Goal: Task Accomplishment & Management: Use online tool/utility

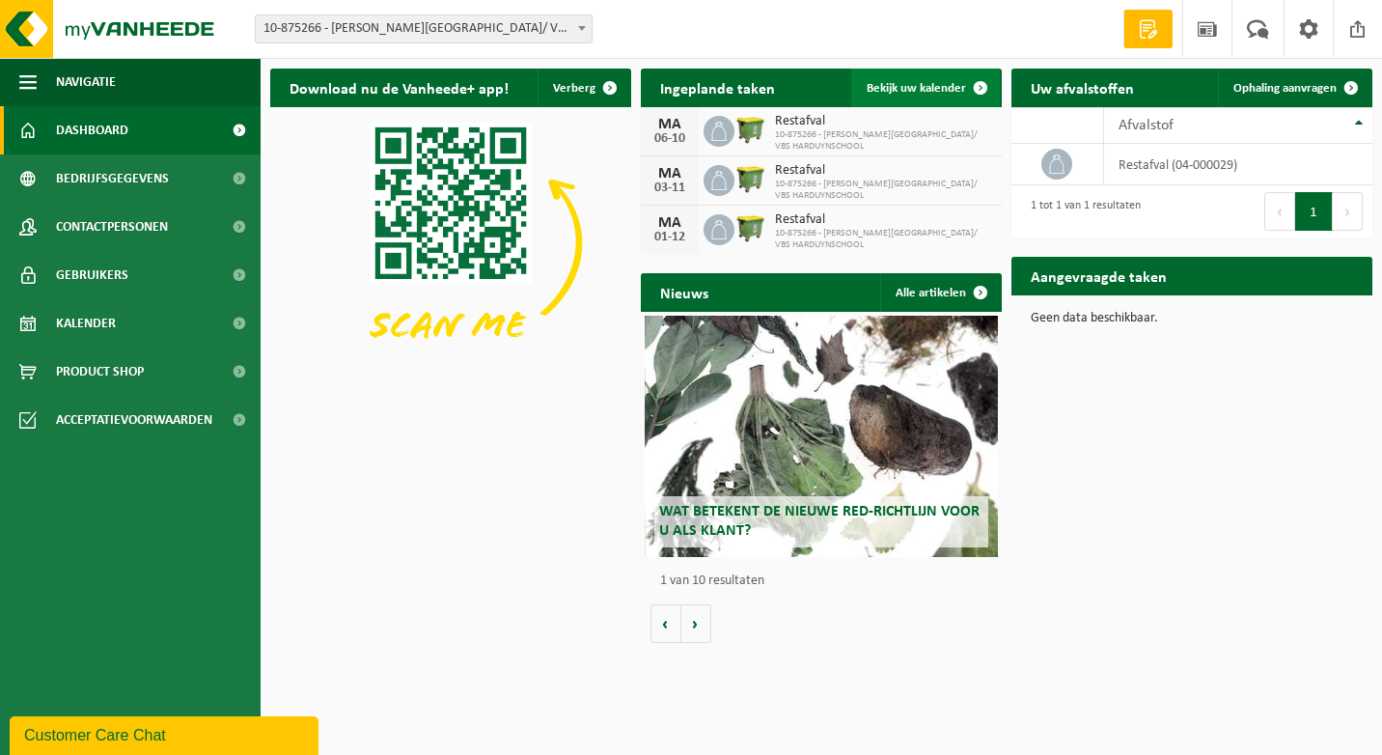
click at [956, 93] on span "Bekijk uw kalender" at bounding box center [915, 88] width 99 height 13
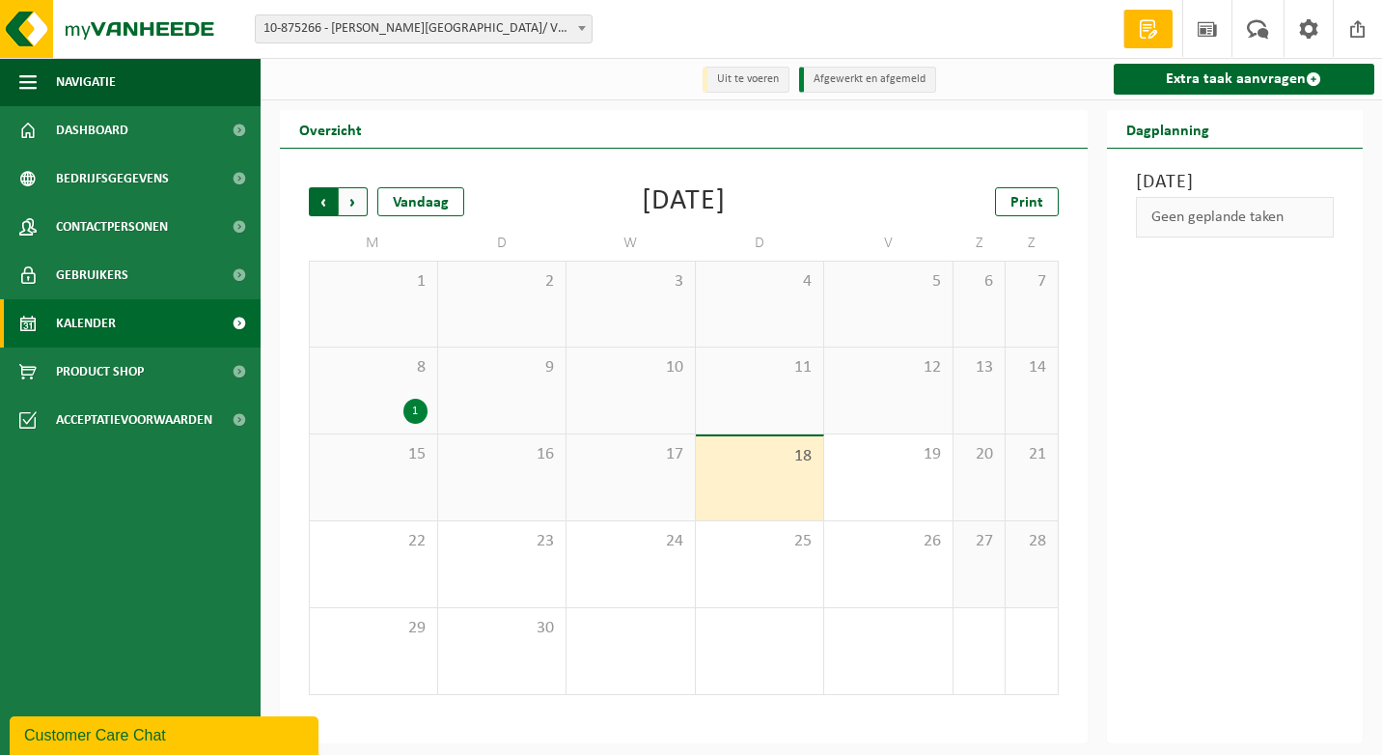
click at [357, 208] on span "Volgende" at bounding box center [353, 201] width 29 height 29
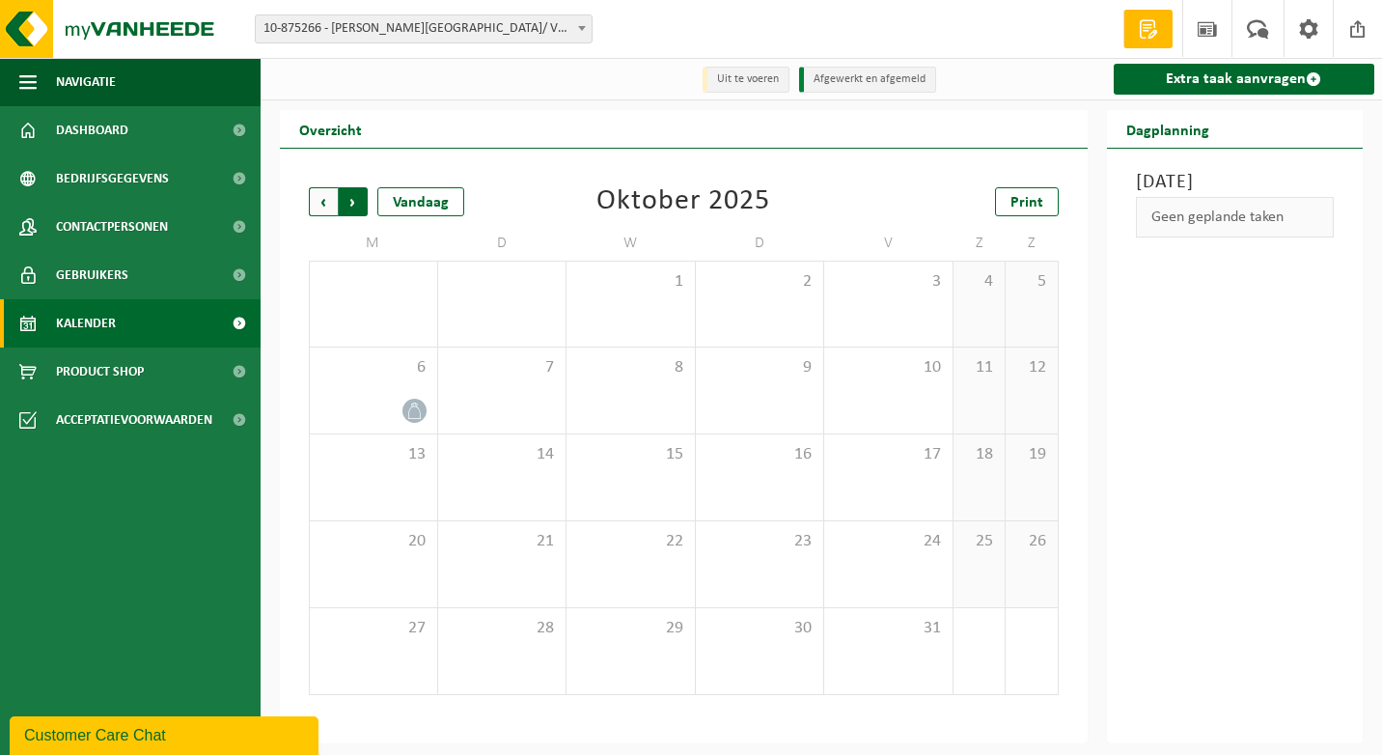
click at [328, 207] on span "Vorige" at bounding box center [323, 201] width 29 height 29
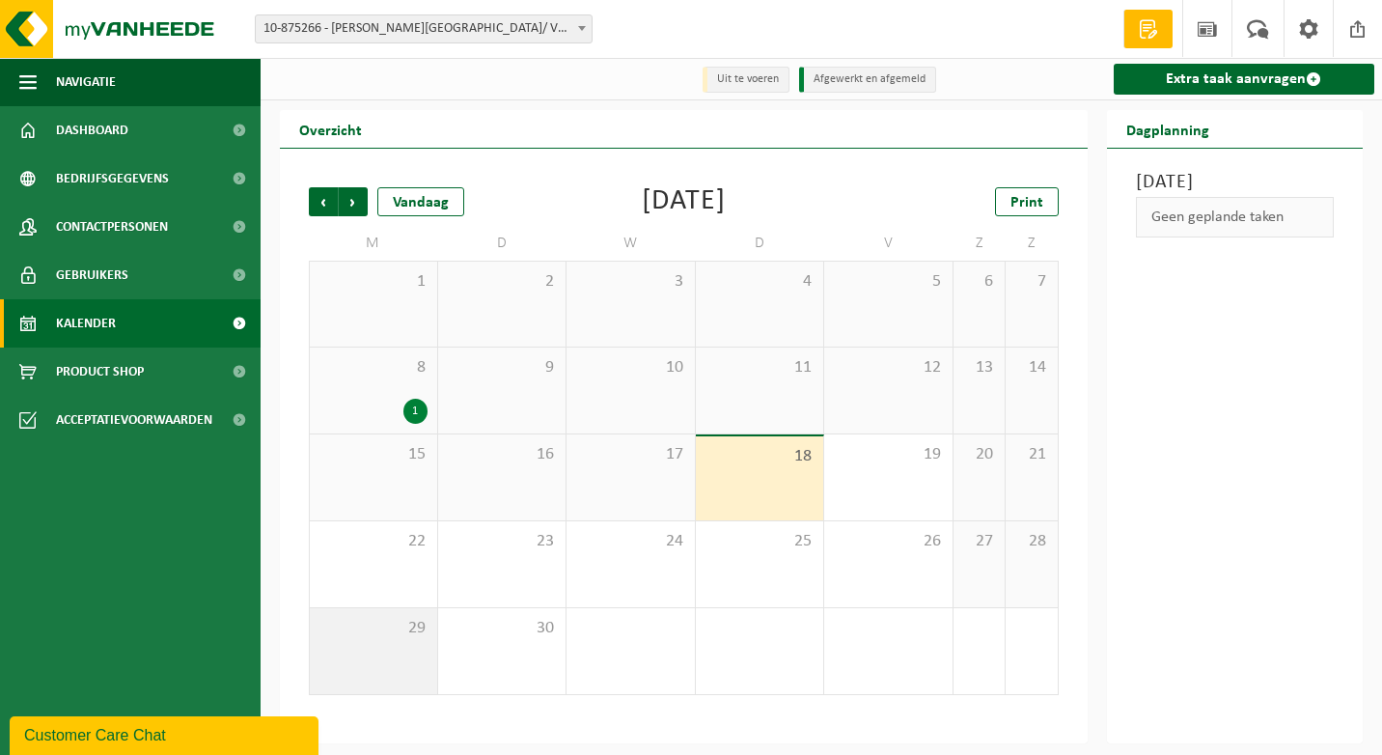
click at [403, 623] on span "29" at bounding box center [373, 628] width 108 height 21
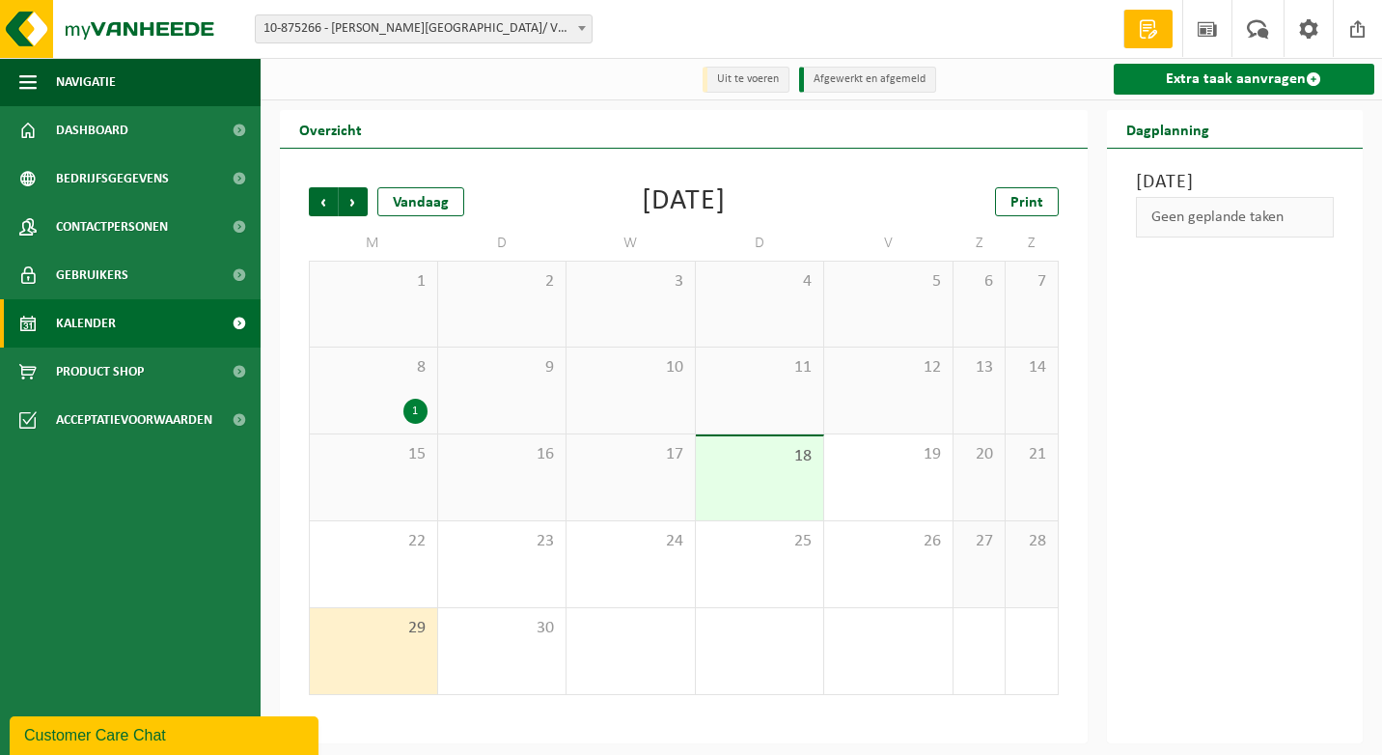
click at [1195, 86] on link "Extra taak aanvragen" at bounding box center [1243, 79] width 261 height 31
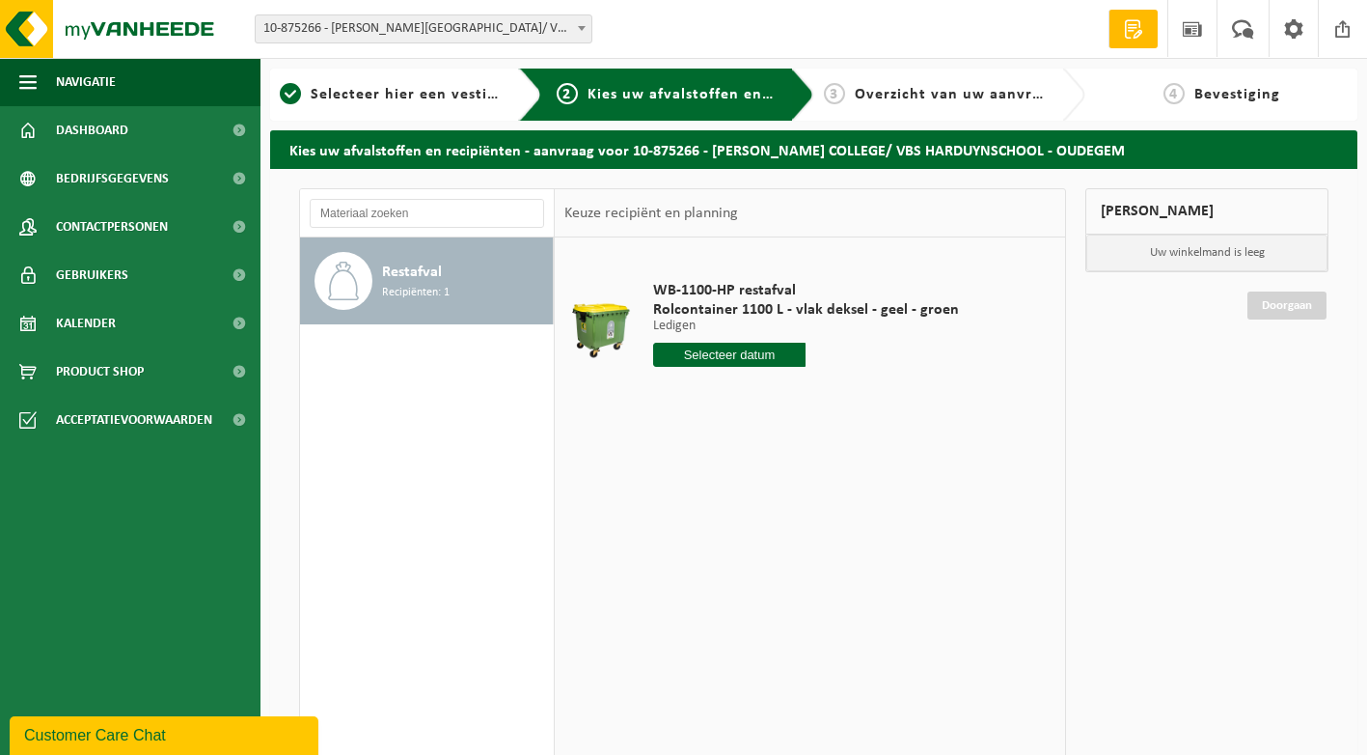
click at [774, 351] on input "text" at bounding box center [729, 355] width 153 height 24
click at [670, 553] on div "22" at bounding box center [671, 556] width 34 height 31
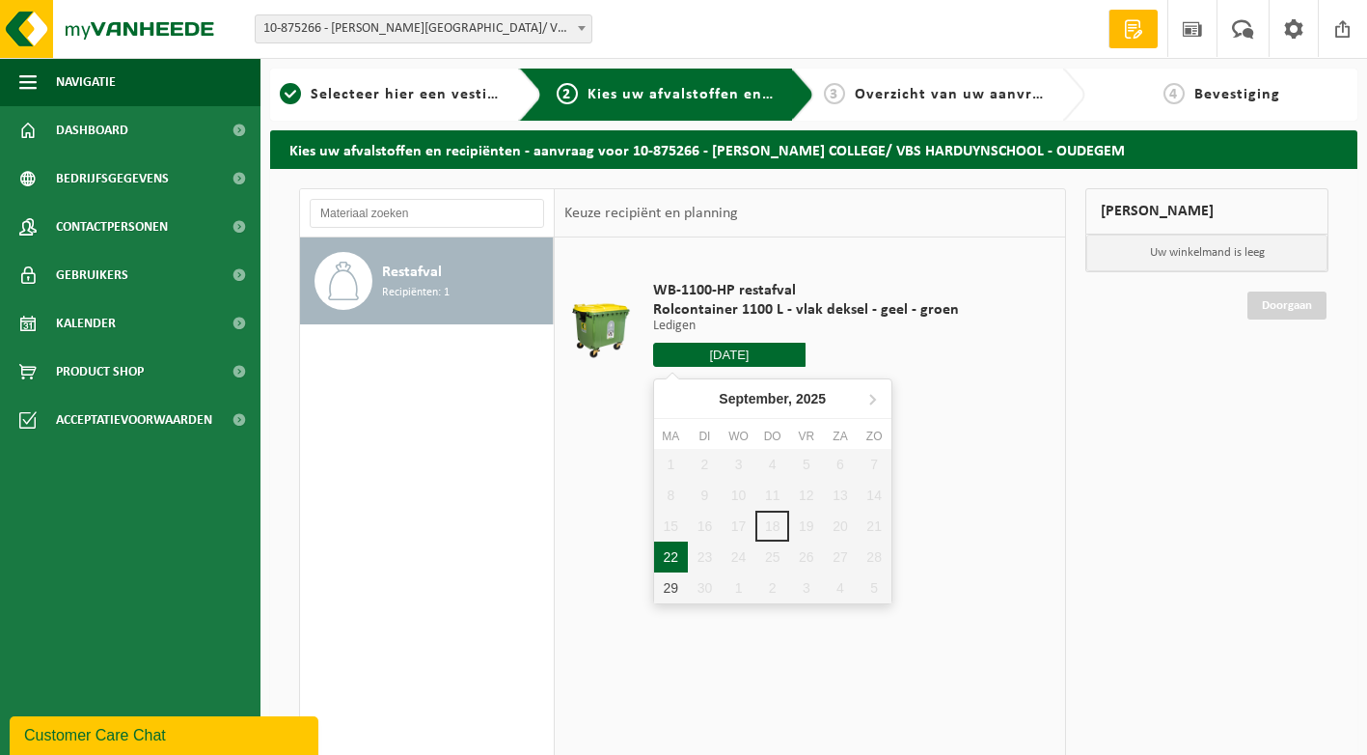
type input "Van 2025-09-22"
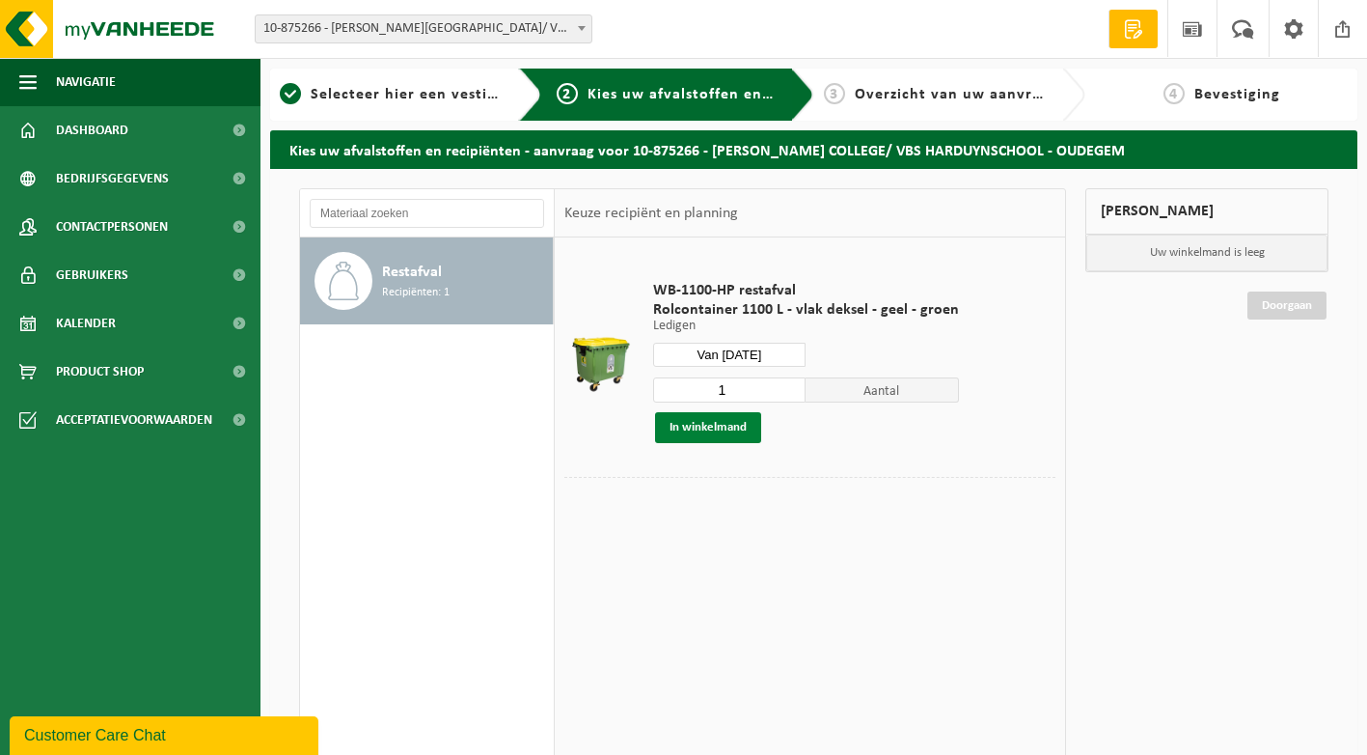
click at [720, 424] on button "In winkelmand" at bounding box center [708, 427] width 106 height 31
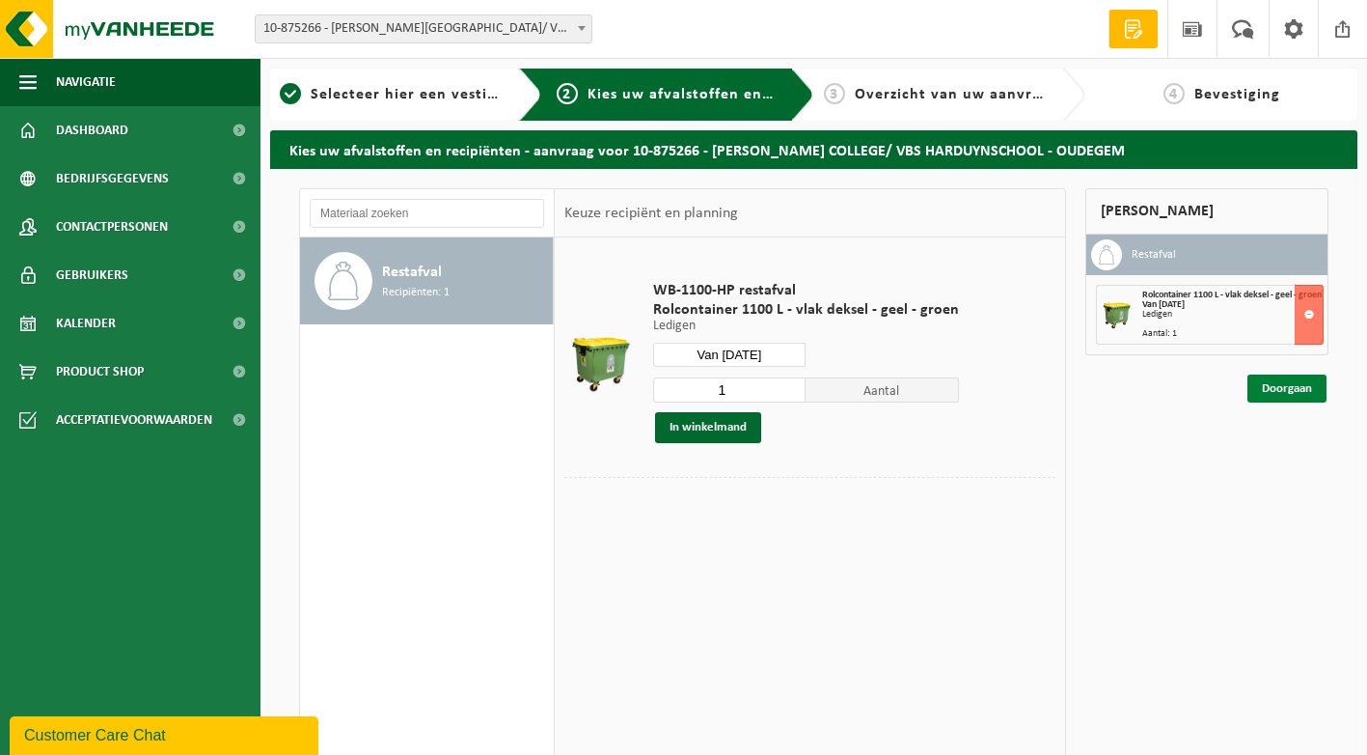
click at [1284, 398] on link "Doorgaan" at bounding box center [1287, 388] width 79 height 28
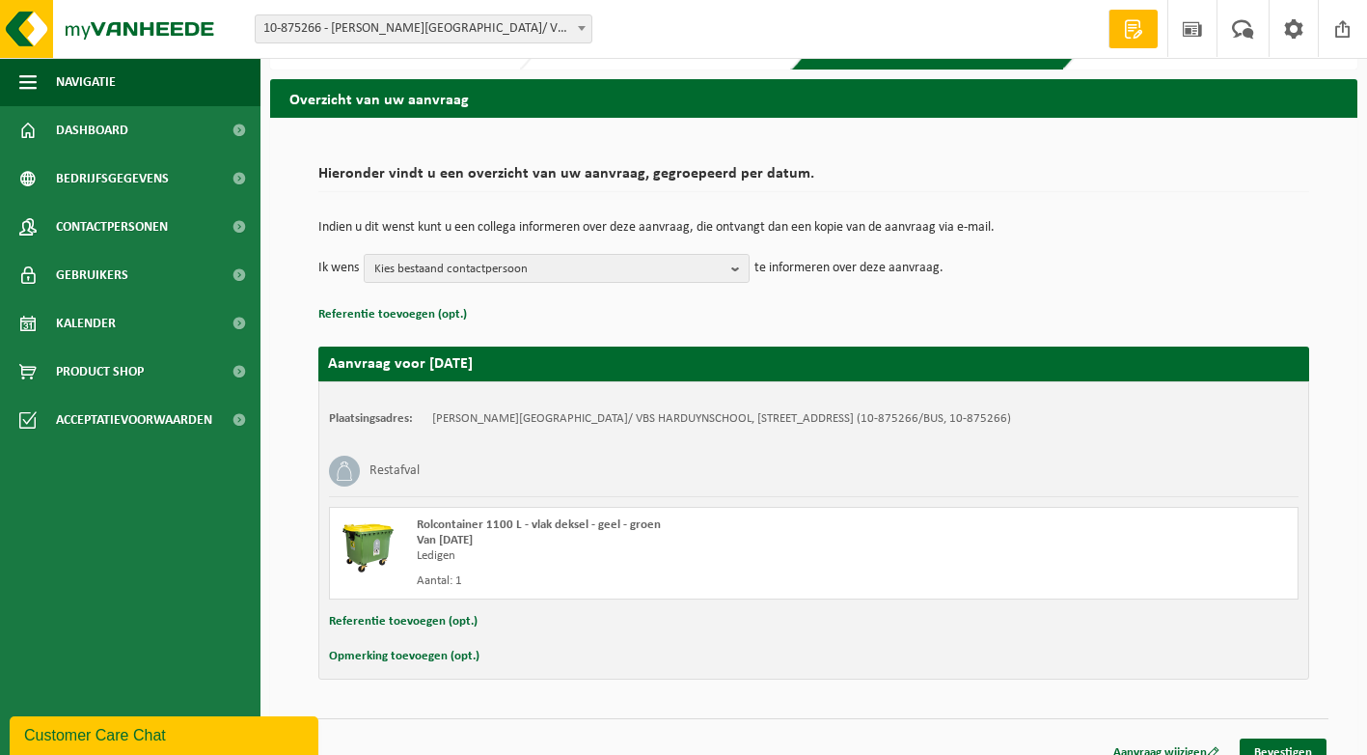
scroll to position [73, 0]
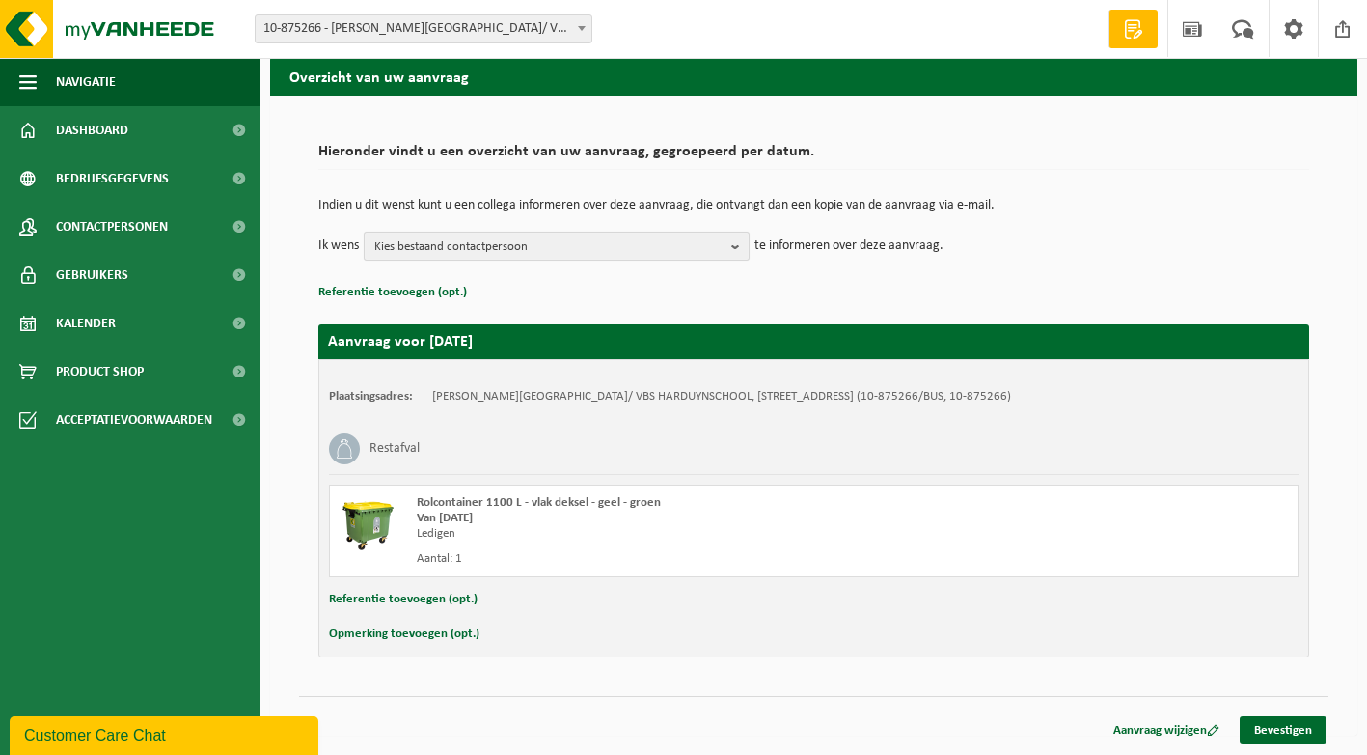
click at [728, 251] on button "Kies bestaand contactpersoon" at bounding box center [557, 246] width 386 height 29
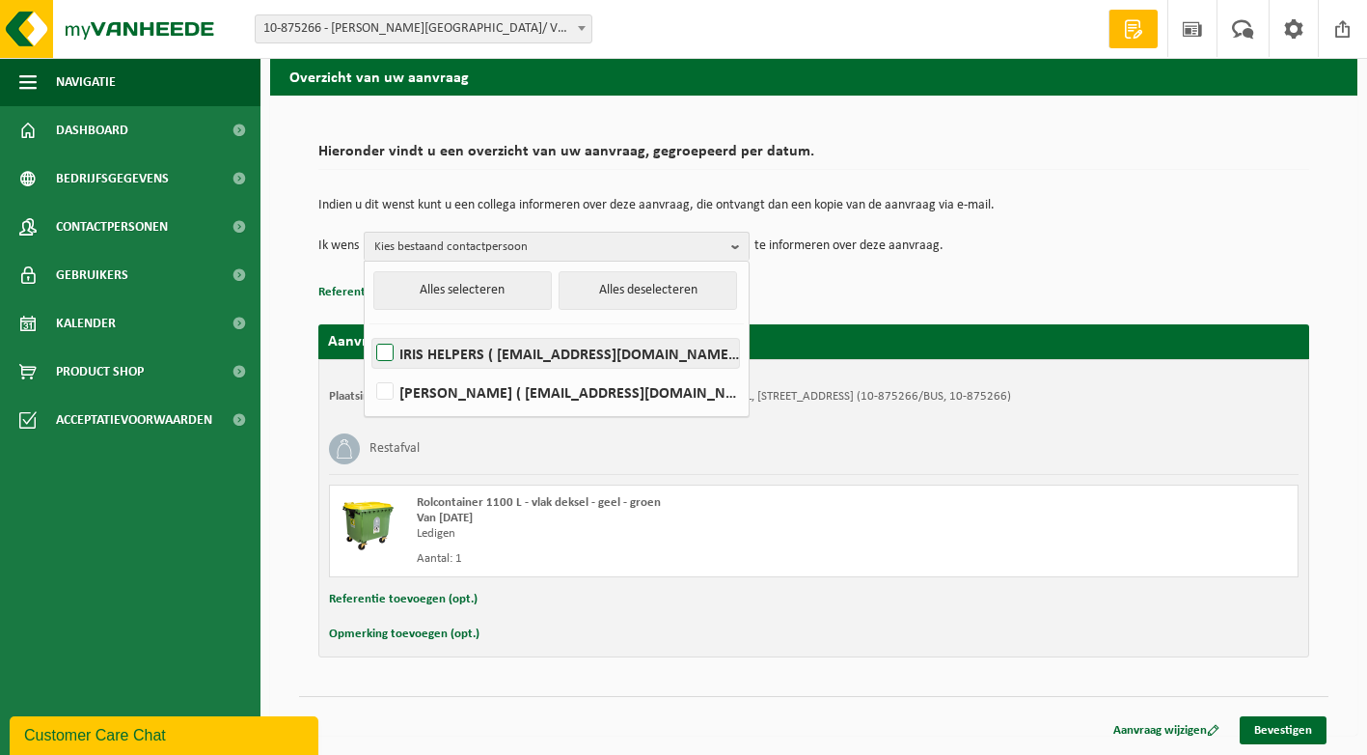
click at [663, 356] on label "IRIS HELPERS ( iris.helpers@romerocollege.be )" at bounding box center [555, 353] width 367 height 29
click at [370, 329] on input "IRIS HELPERS ( iris.helpers@romerocollege.be )" at bounding box center [369, 328] width 1 height 1
checkbox input "true"
click at [859, 310] on div "Aanvraag voor 2025-09-22 Plaatsingsadres: OSCAR ROMERO COLLEGE/ VBS HARDUYNSCHO…" at bounding box center [813, 481] width 991 height 352
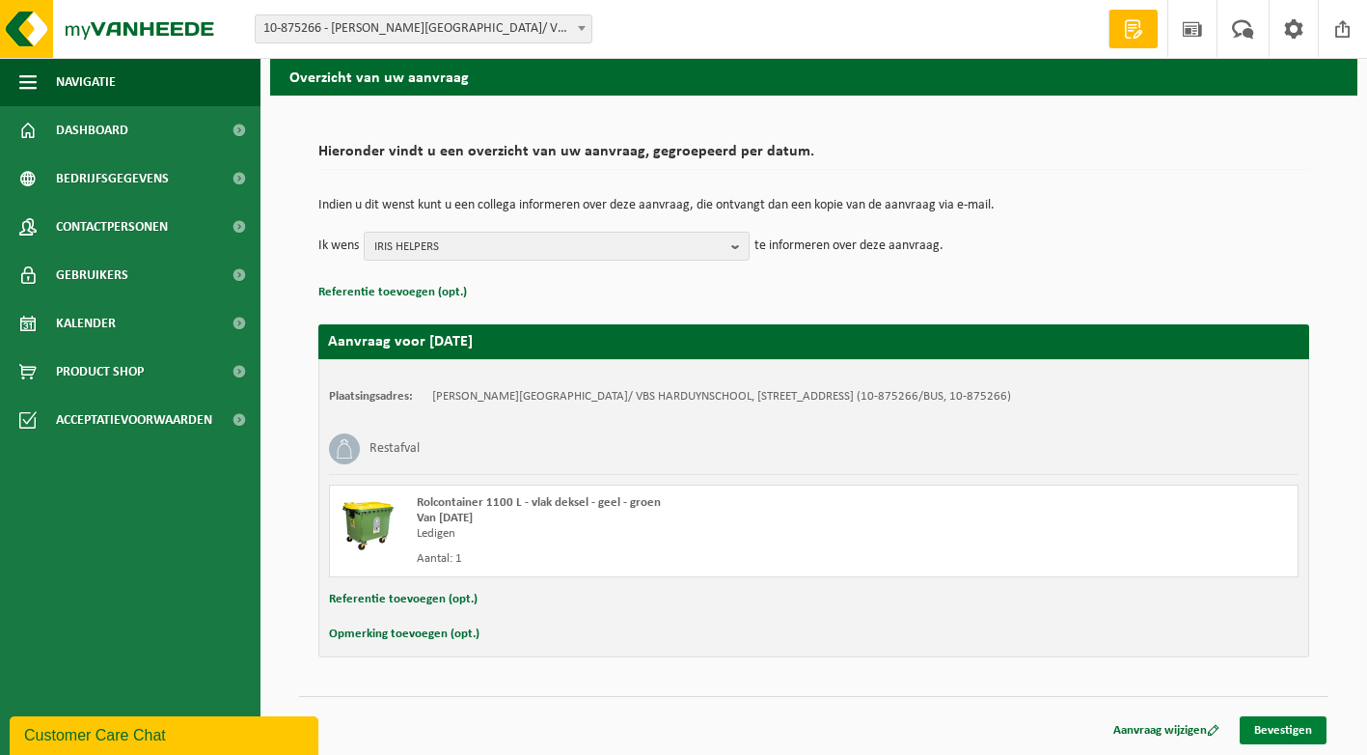
click at [1262, 724] on link "Bevestigen" at bounding box center [1283, 730] width 87 height 28
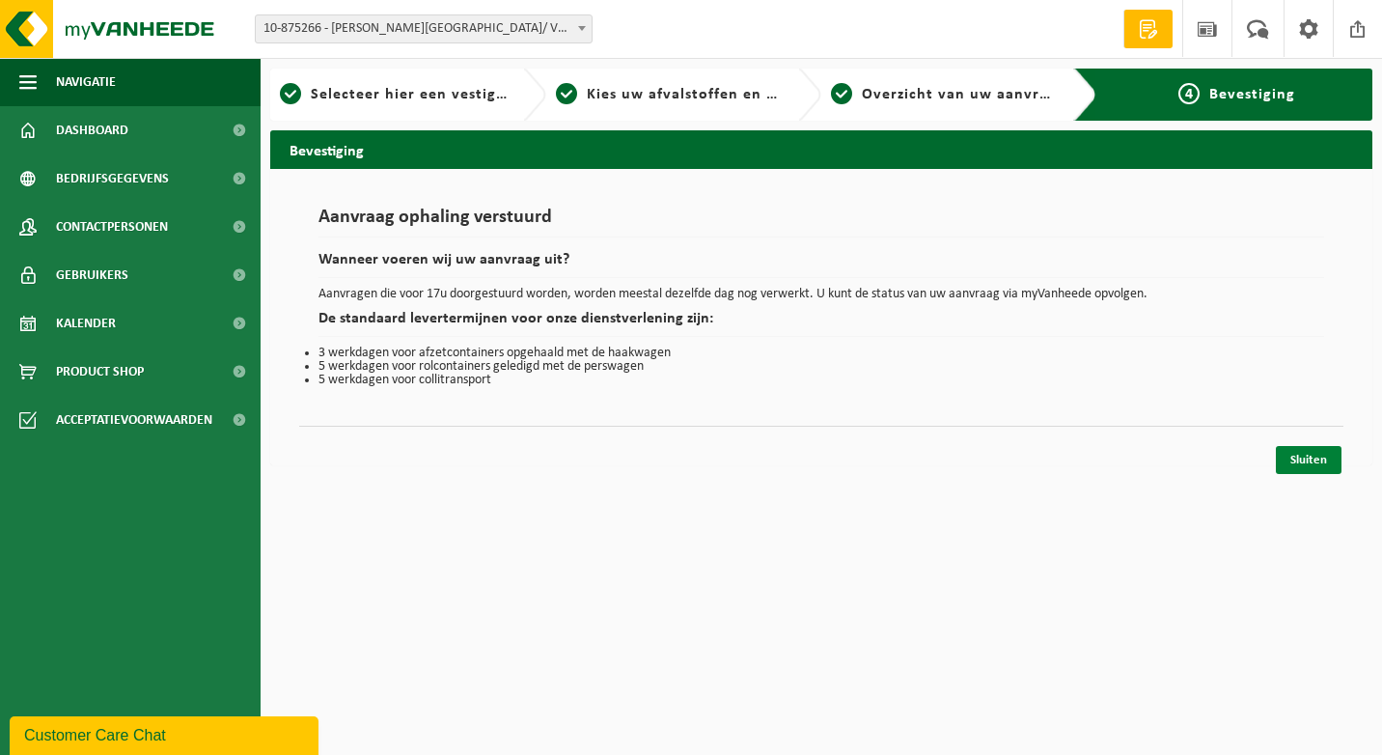
click at [1301, 463] on link "Sluiten" at bounding box center [1309, 460] width 66 height 28
